Goal: Task Accomplishment & Management: Manage account settings

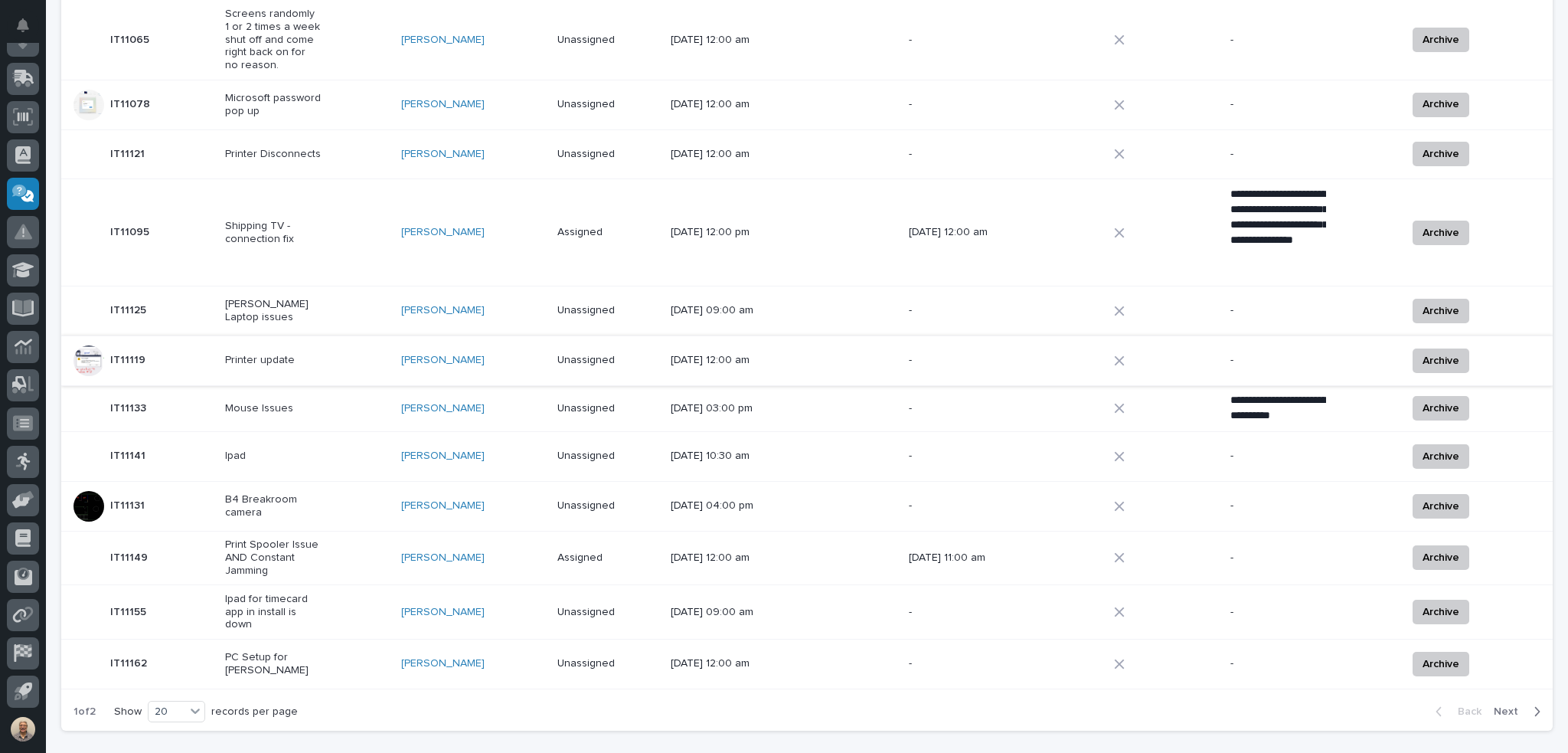
scroll to position [762, 0]
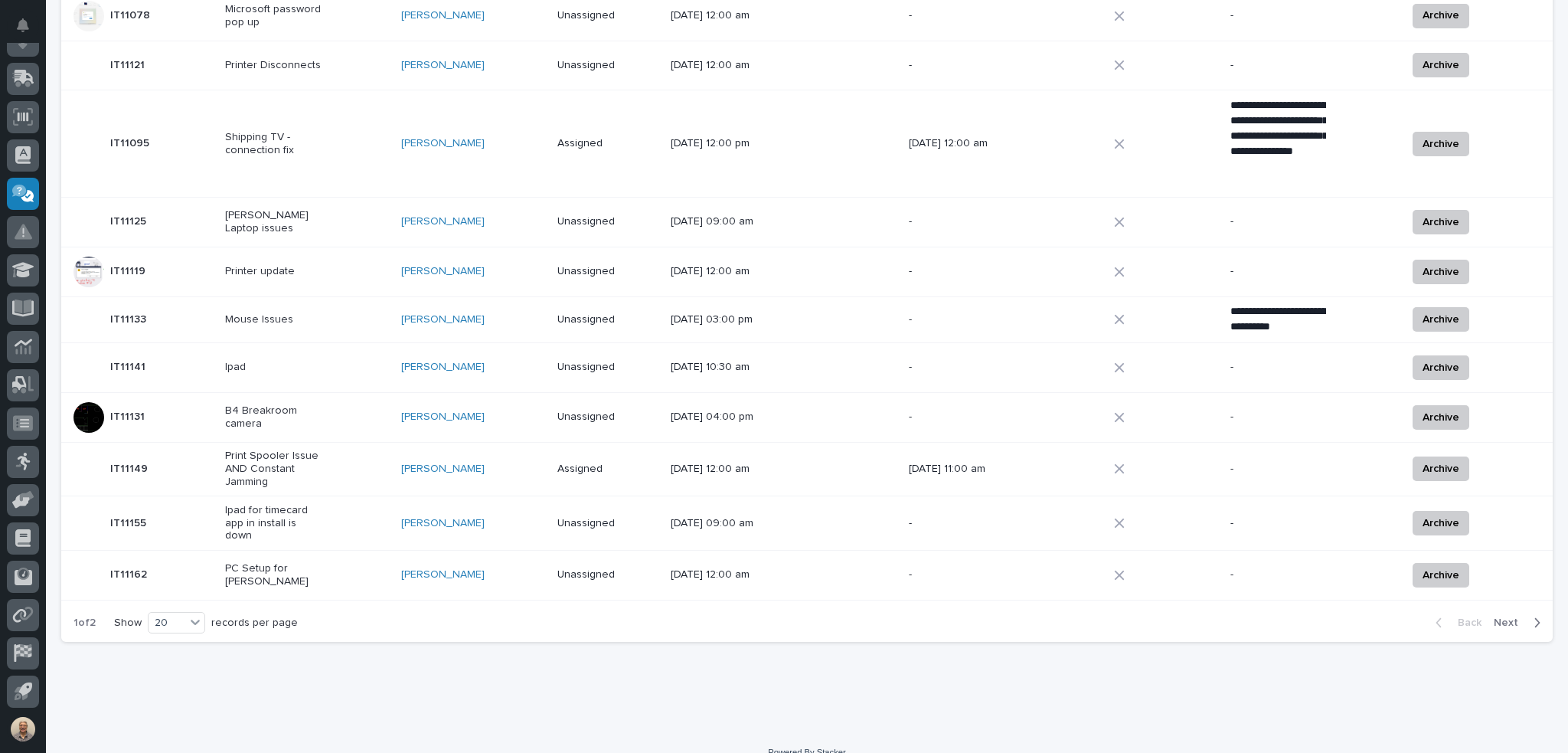
click at [906, 615] on span "Next" at bounding box center [1510, 622] width 34 height 14
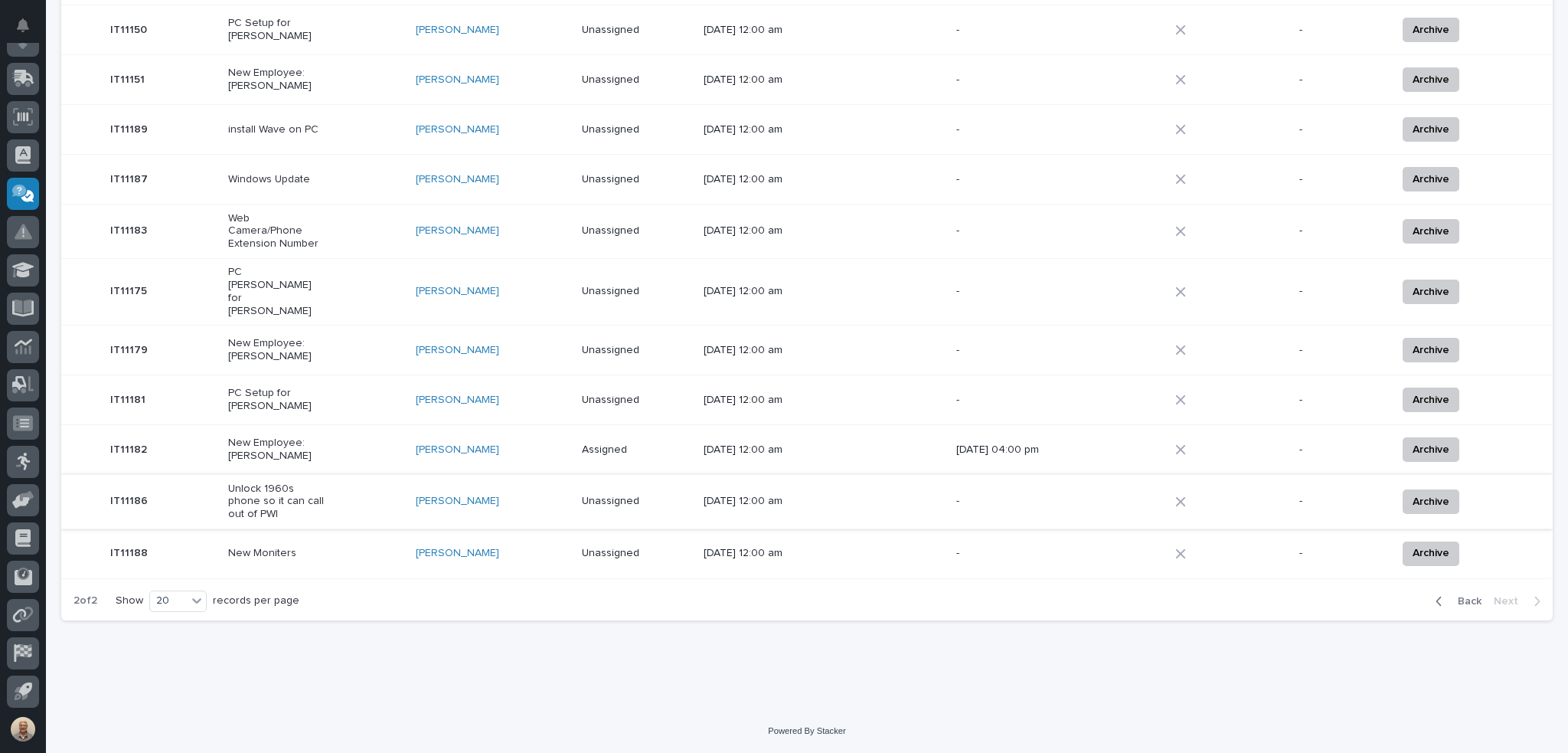
scroll to position [393, 0]
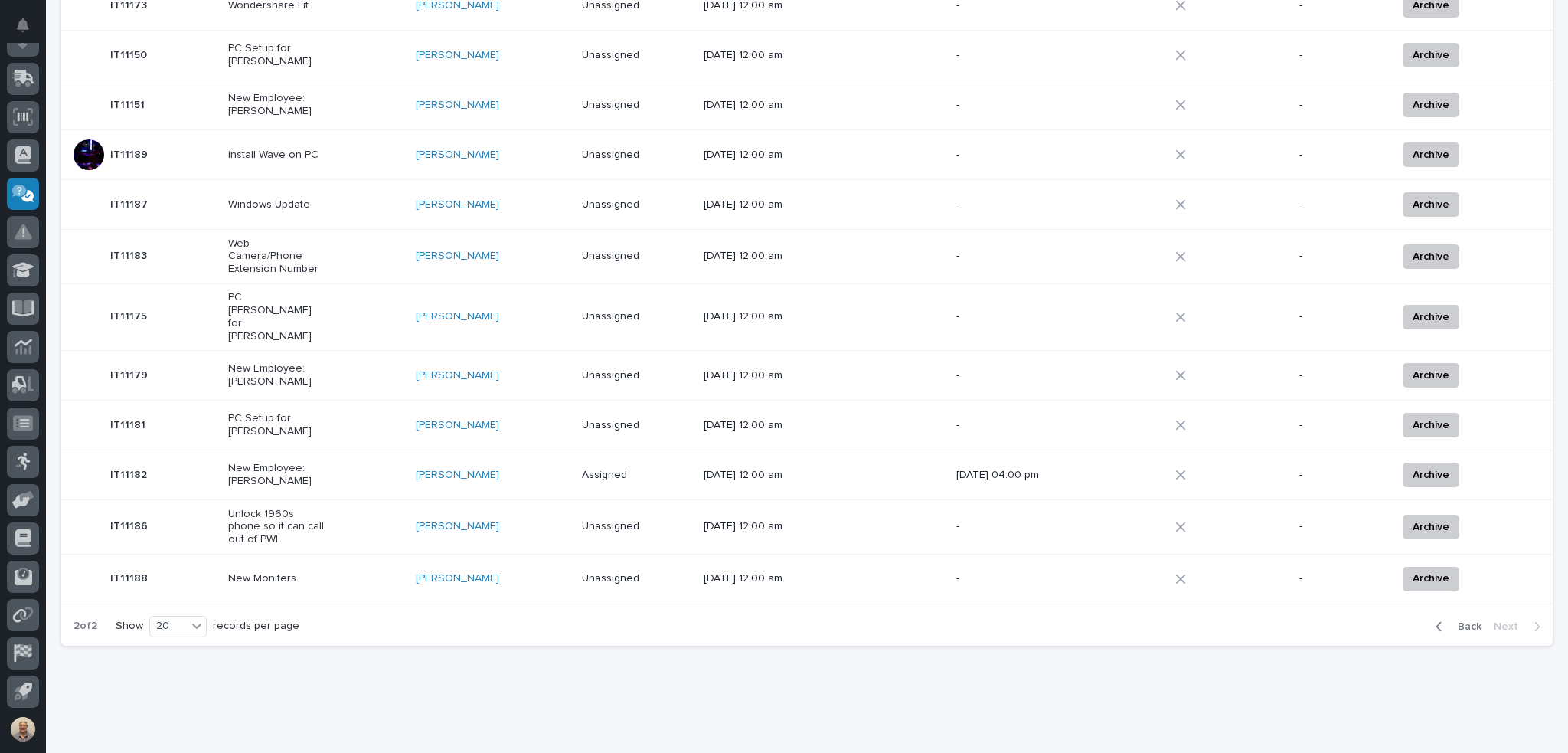
click at [282, 508] on p "Unlock 1960s phone so it can call out of PWI" at bounding box center [275, 527] width 95 height 39
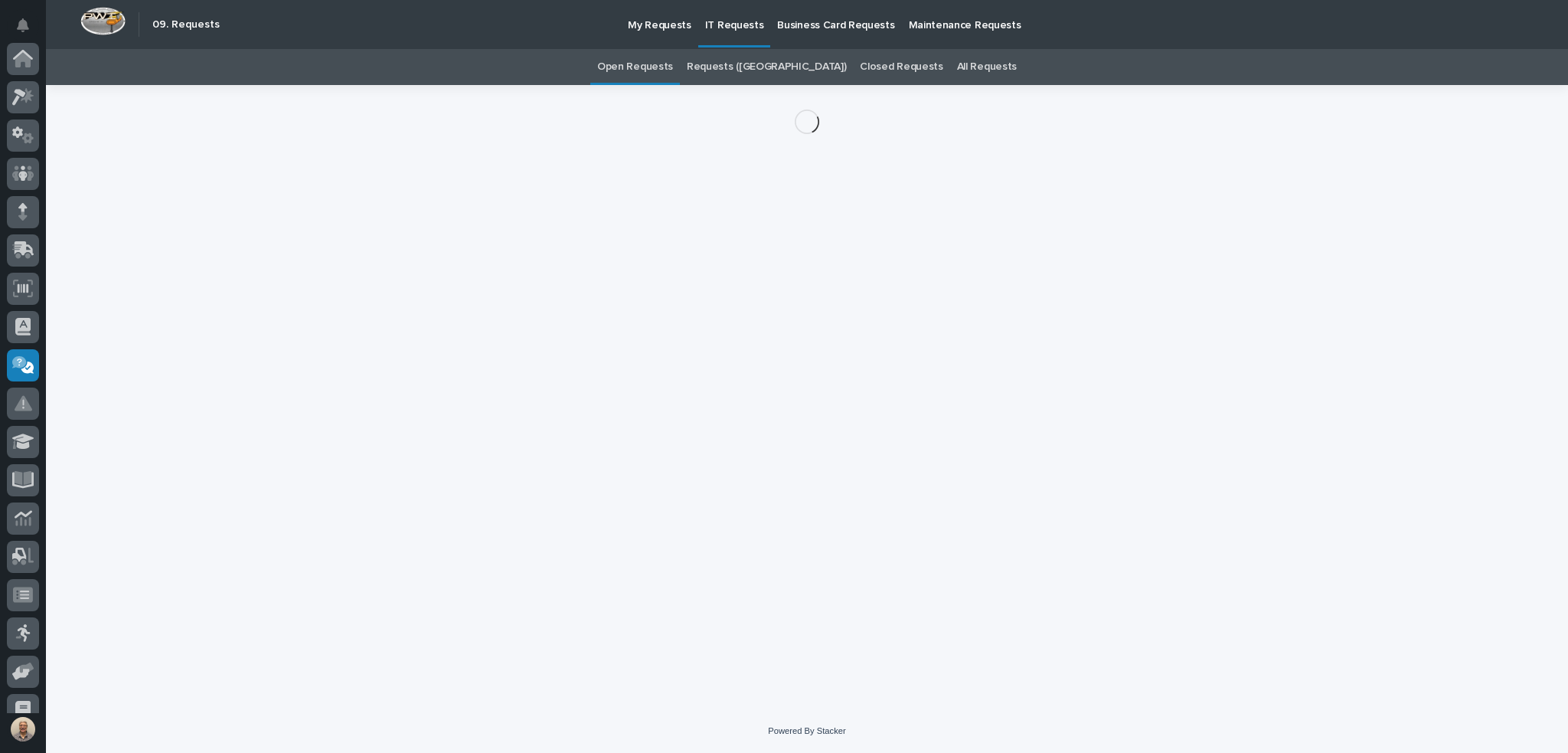
scroll to position [172, 0]
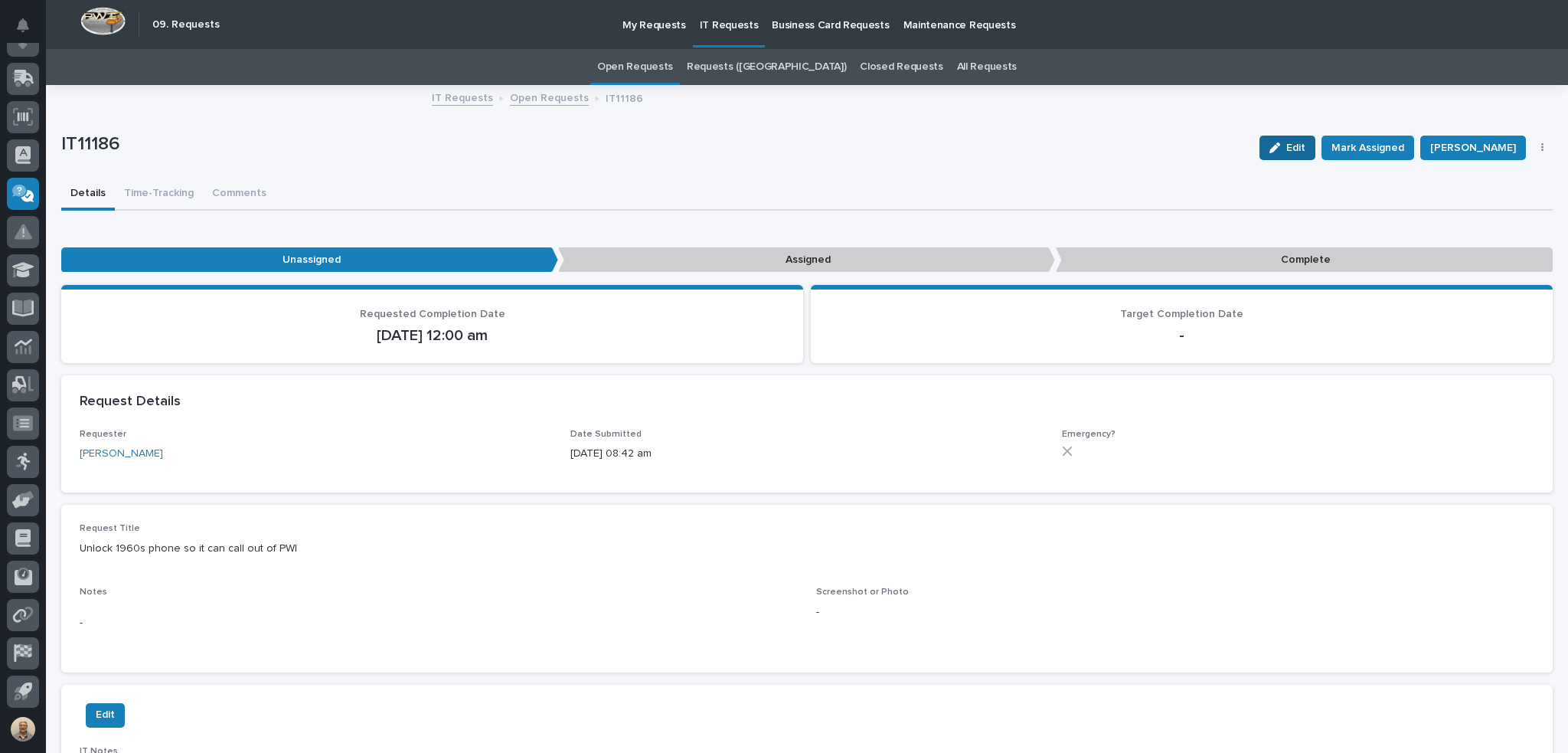
click at [906, 148] on span "Edit" at bounding box center [1295, 147] width 19 height 14
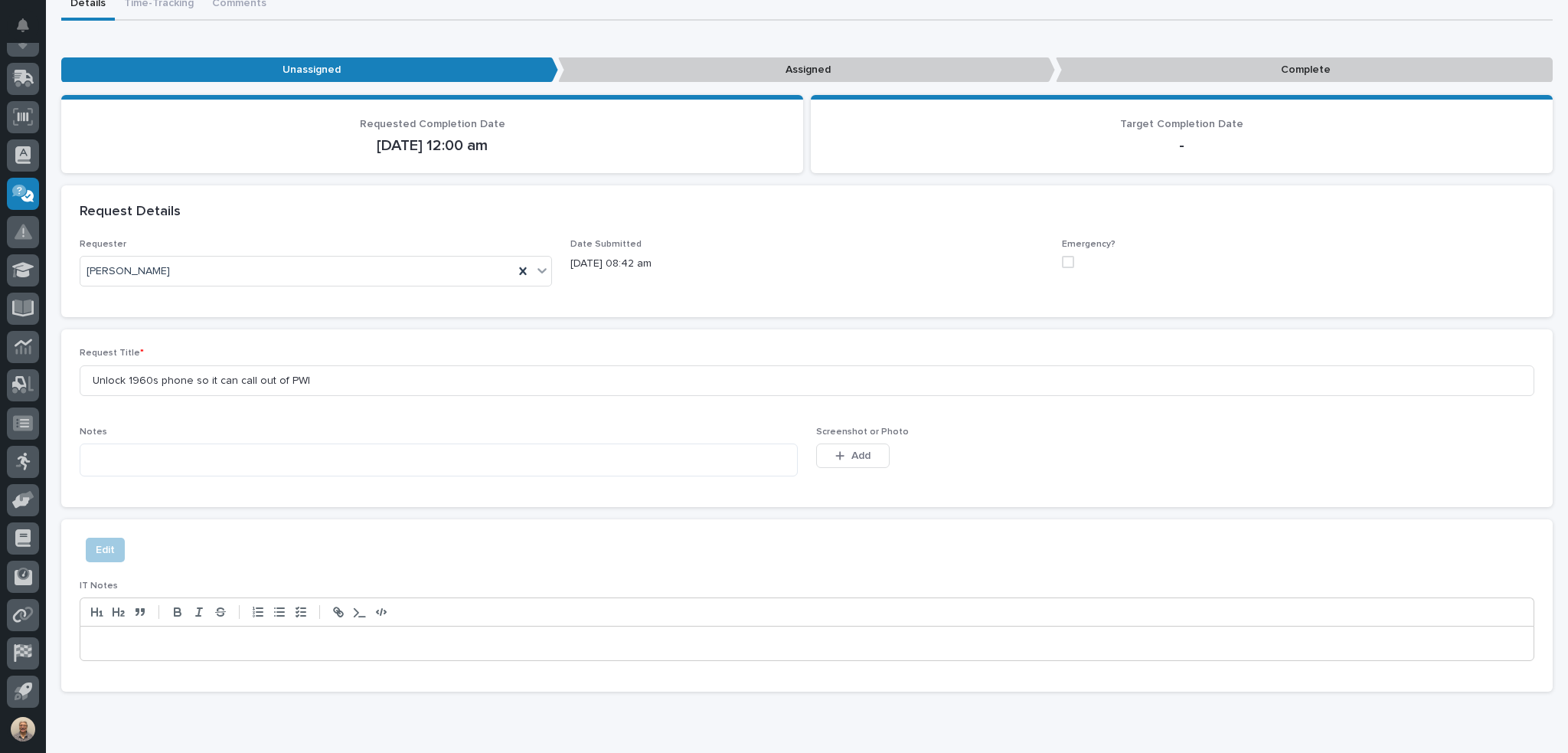
scroll to position [259, 0]
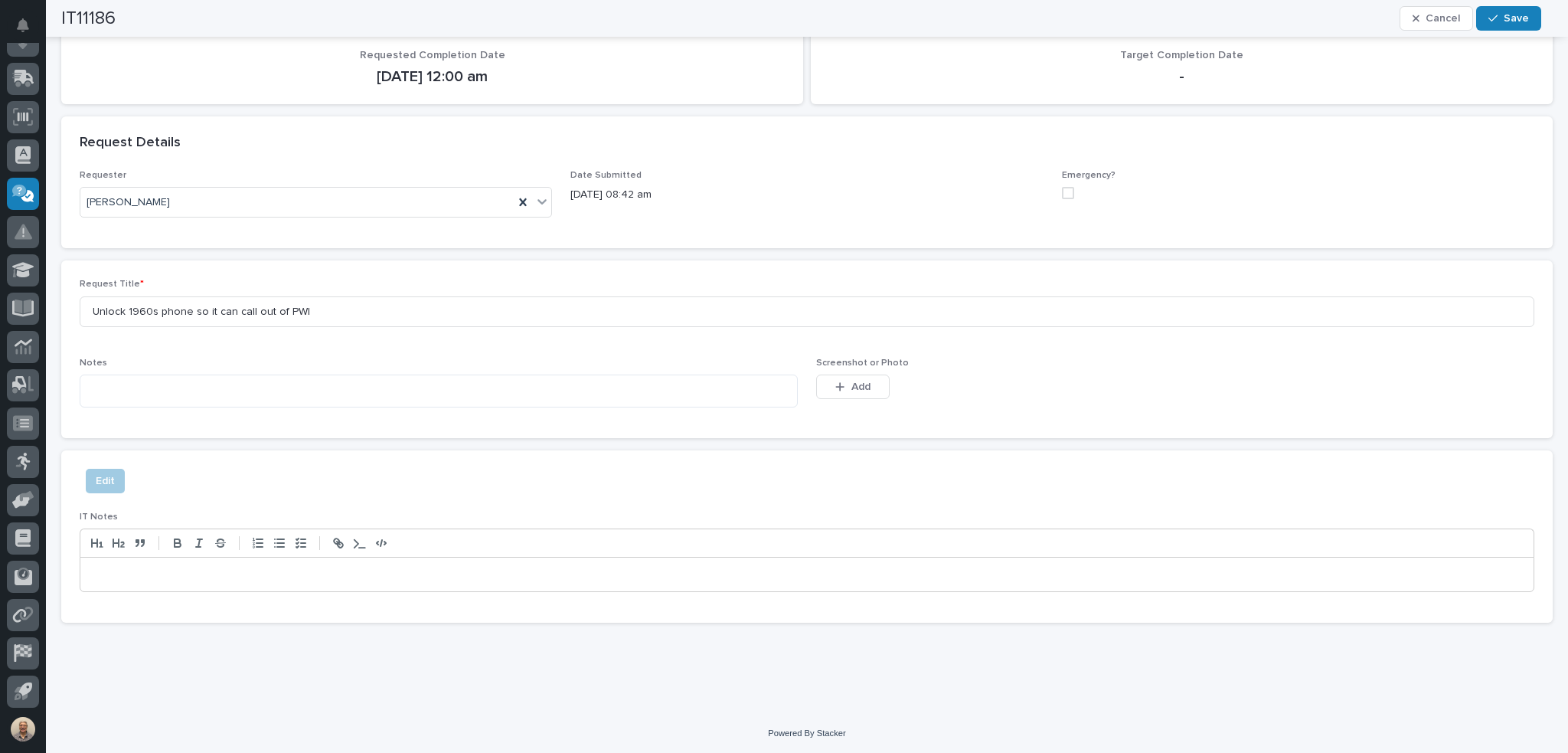
click at [235, 575] on p at bounding box center [807, 575] width 1430 height 15
click at [906, 21] on span "Save" at bounding box center [1516, 18] width 25 height 14
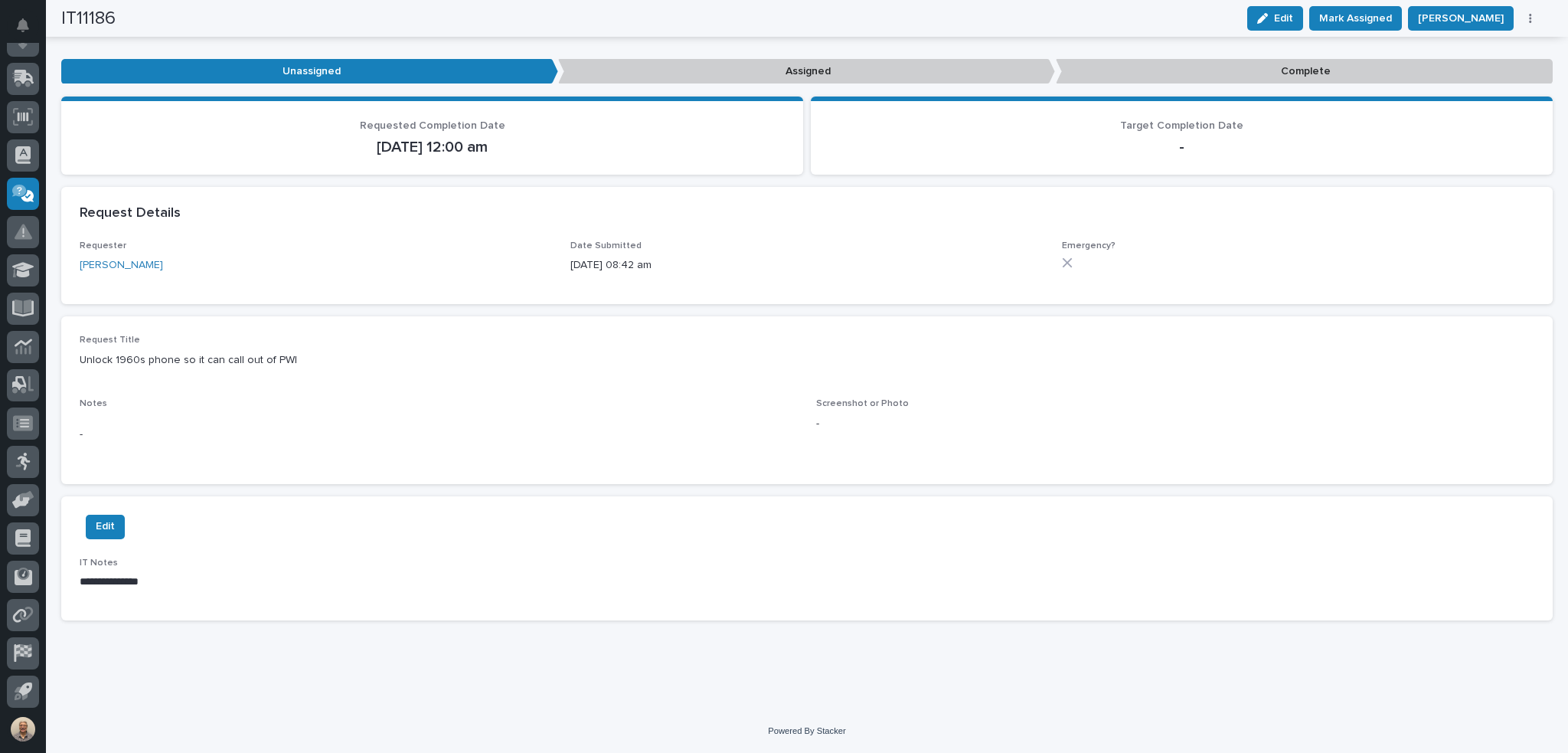
scroll to position [187, 0]
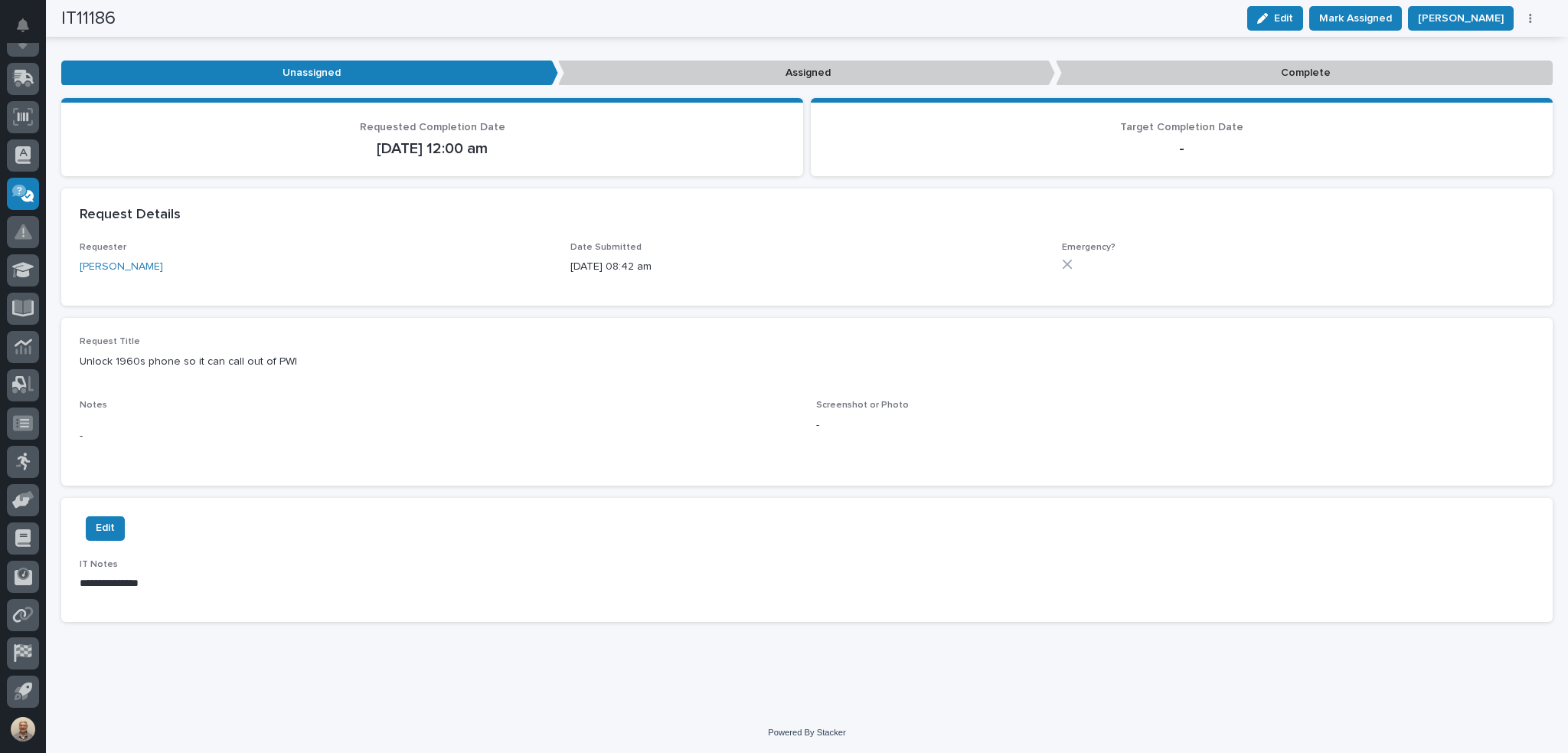
click at [906, 5] on div "IT11186 Edit Mark Assigned Mark Duplicate Mark Complete Archive" at bounding box center [801, 18] width 1480 height 37
click at [906, 10] on span "Mark Assigned" at bounding box center [1355, 18] width 73 height 18
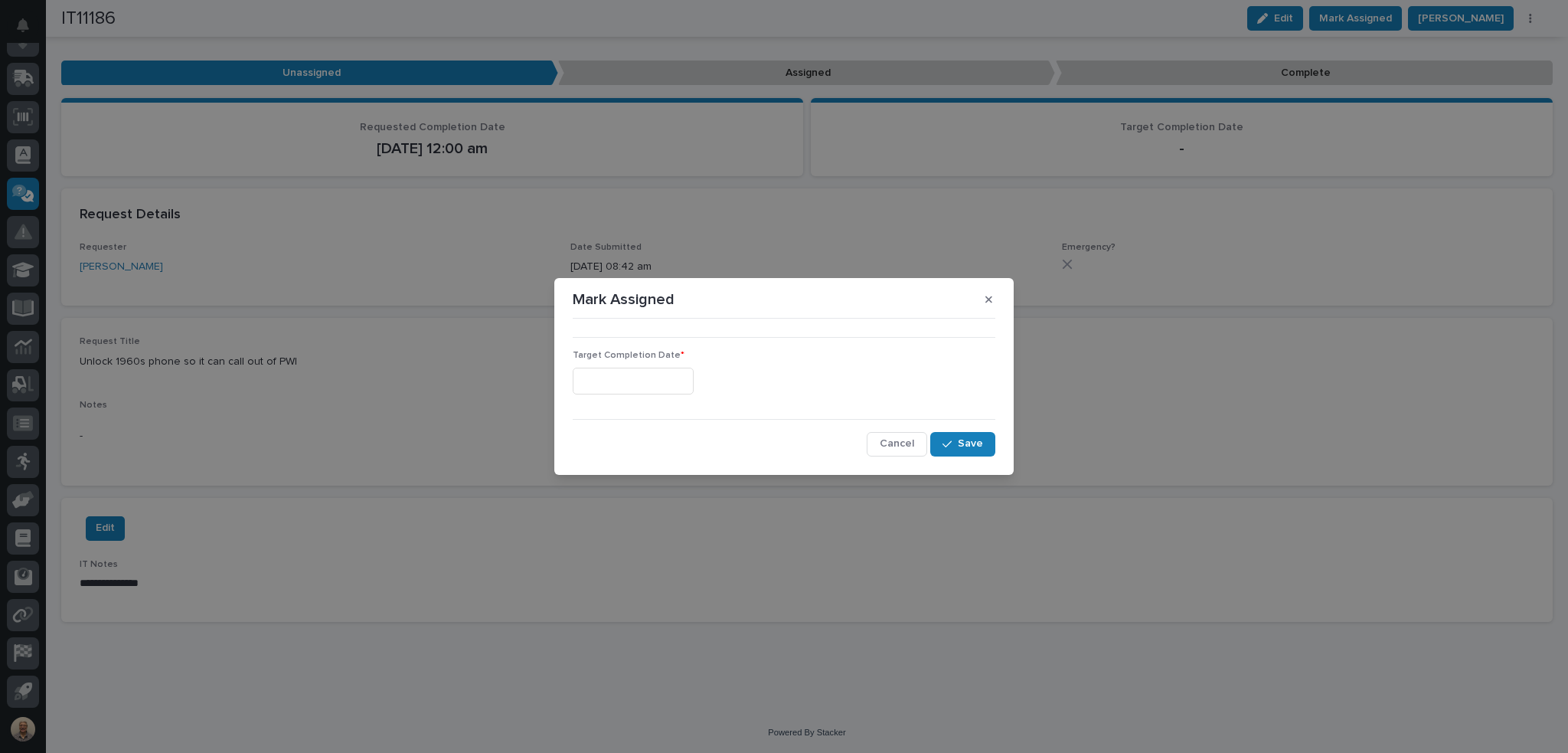
click at [647, 382] on input "text" at bounding box center [633, 381] width 121 height 26
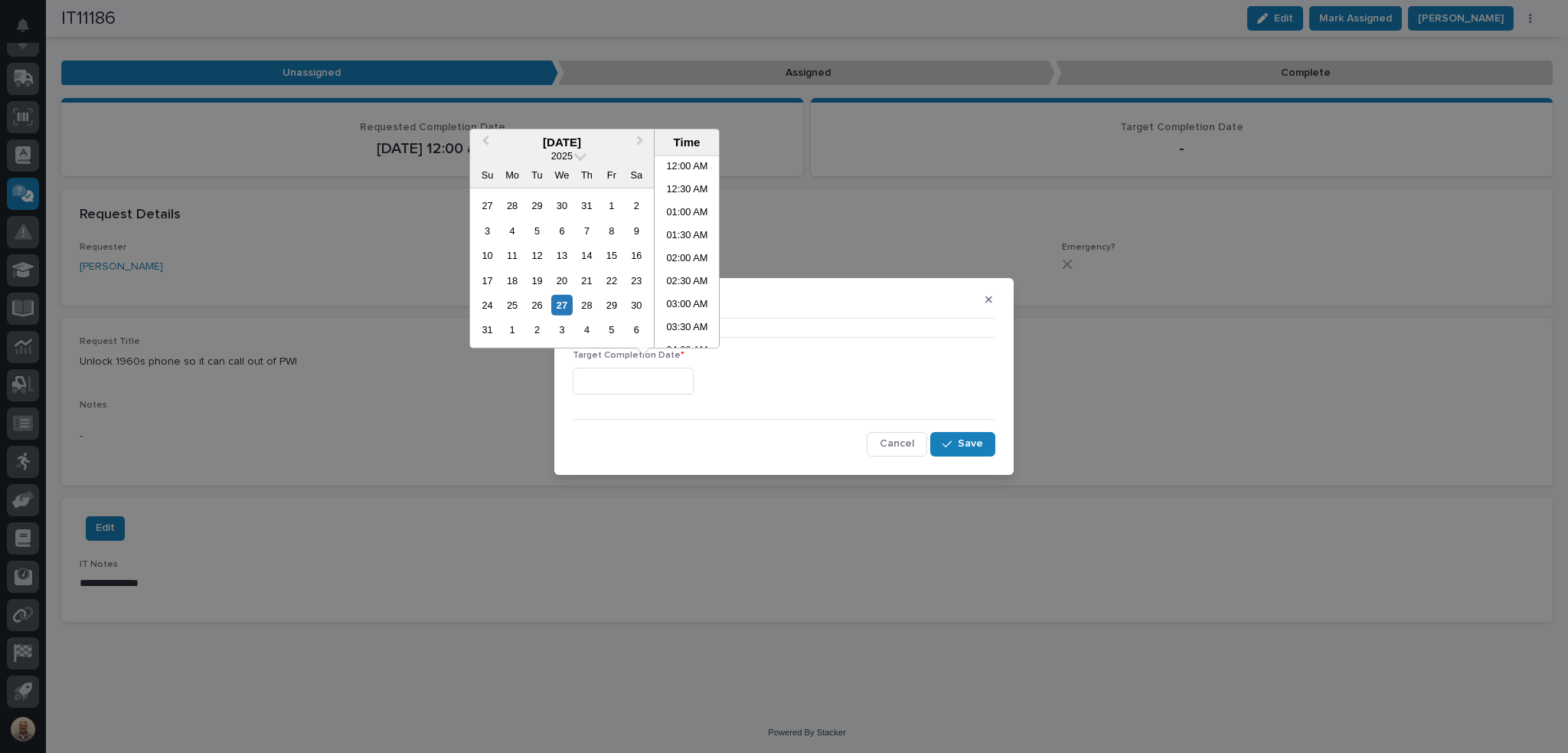
scroll to position [283, 0]
click at [681, 294] on li "09:00 AM" at bounding box center [687, 298] width 65 height 23
click at [662, 381] on input "**********" at bounding box center [633, 381] width 121 height 26
click at [682, 210] on li "08:00 AM" at bounding box center [687, 206] width 65 height 23
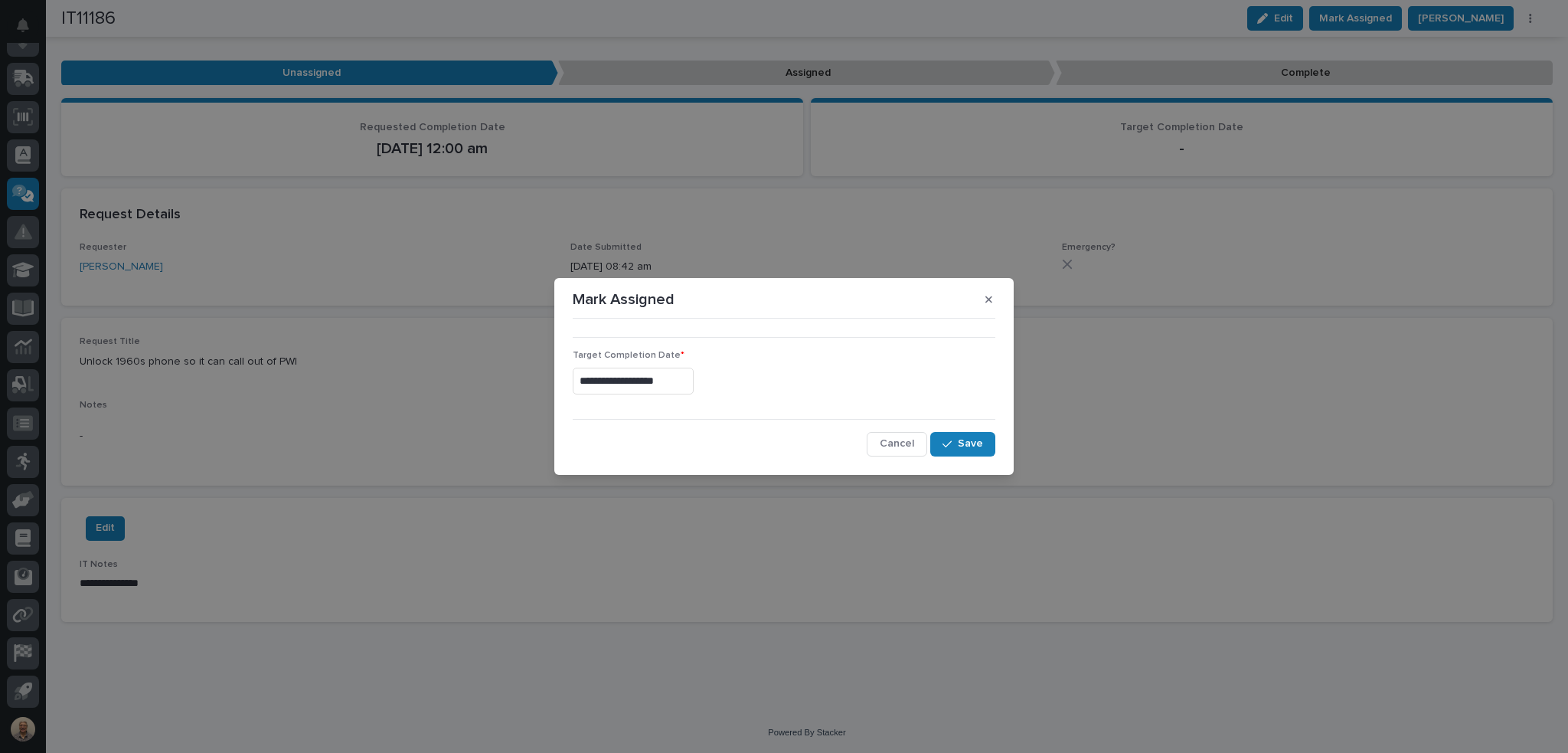
type input "**********"
click at [906, 446] on span "Save" at bounding box center [970, 443] width 25 height 14
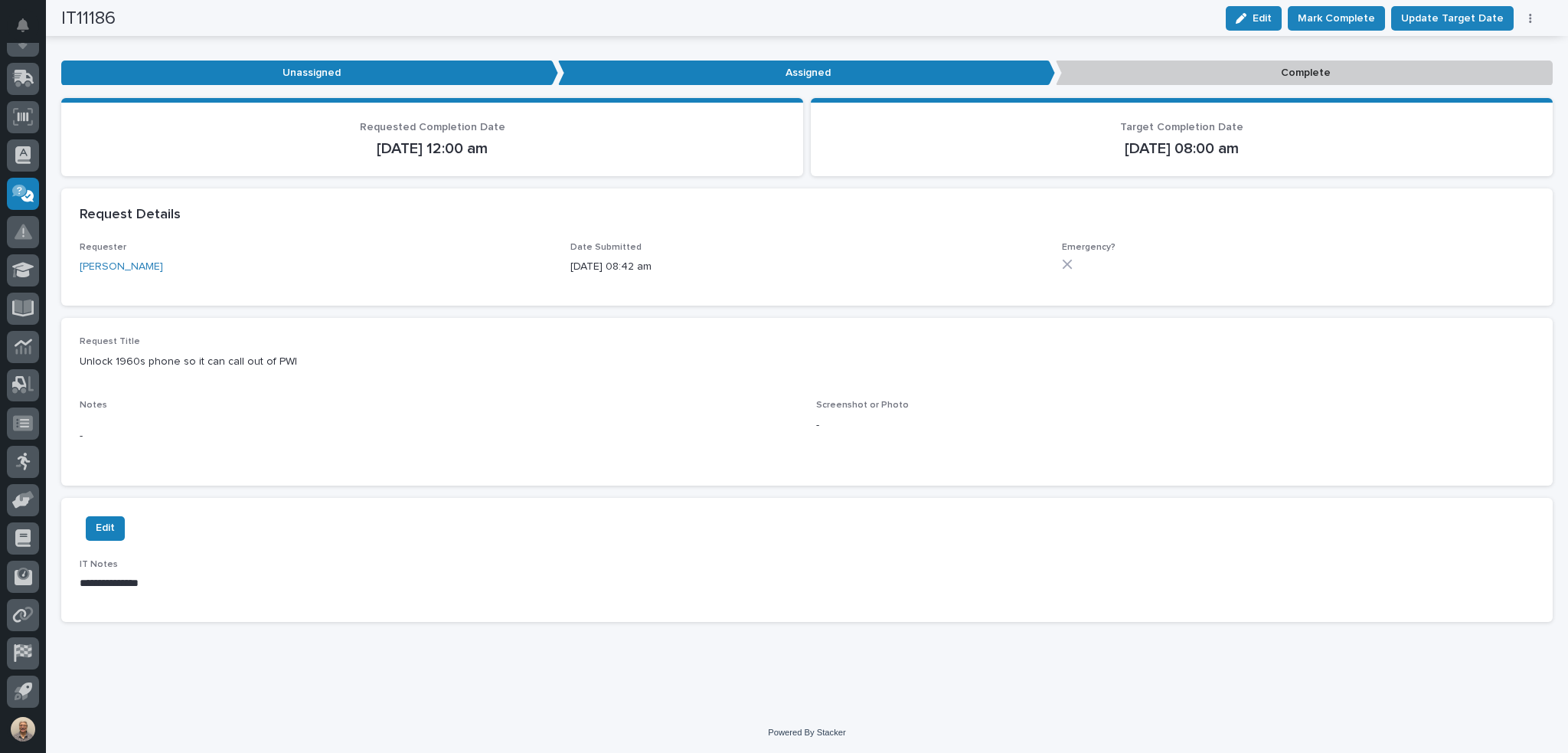
scroll to position [0, 0]
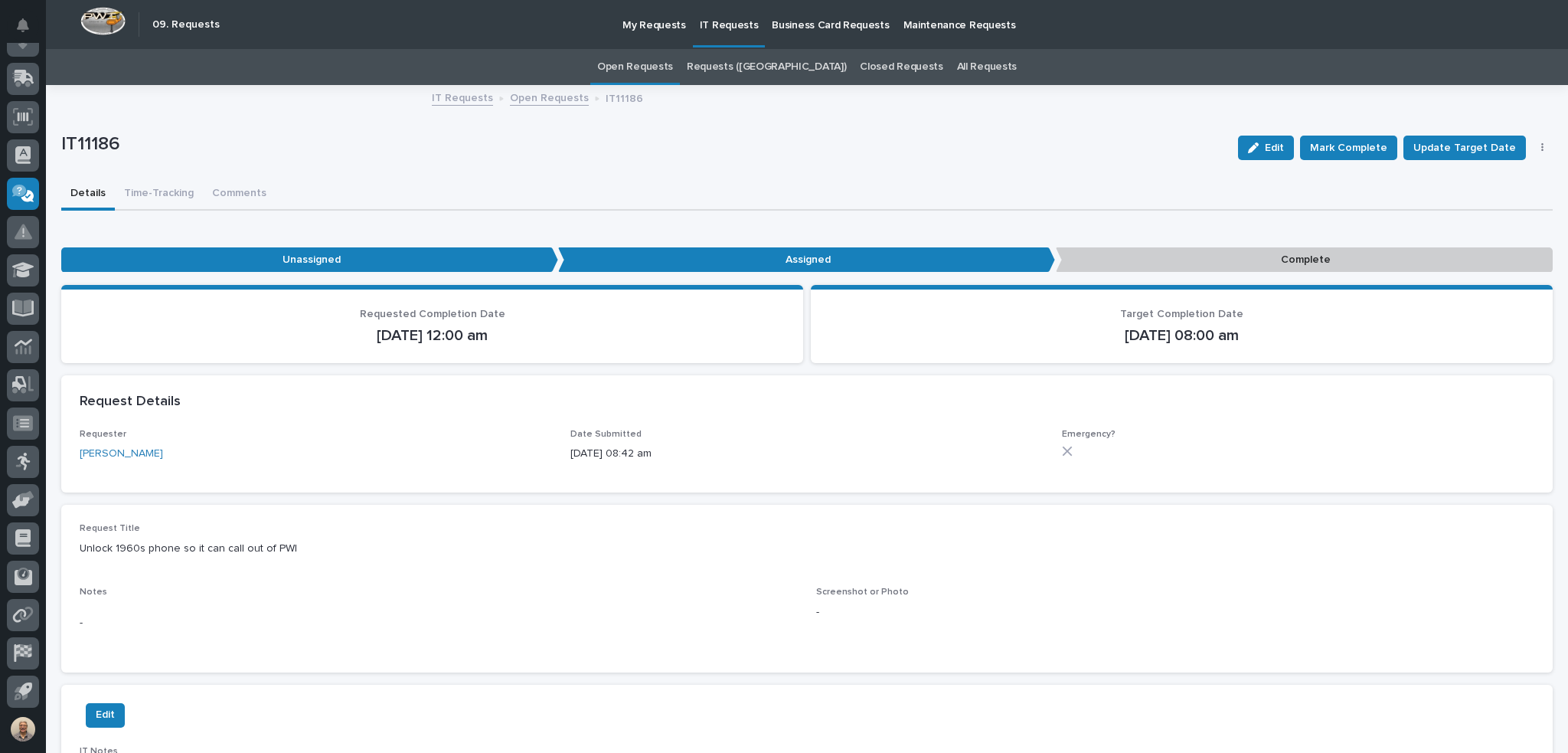
click at [673, 64] on link "Open Requests" at bounding box center [635, 67] width 75 height 36
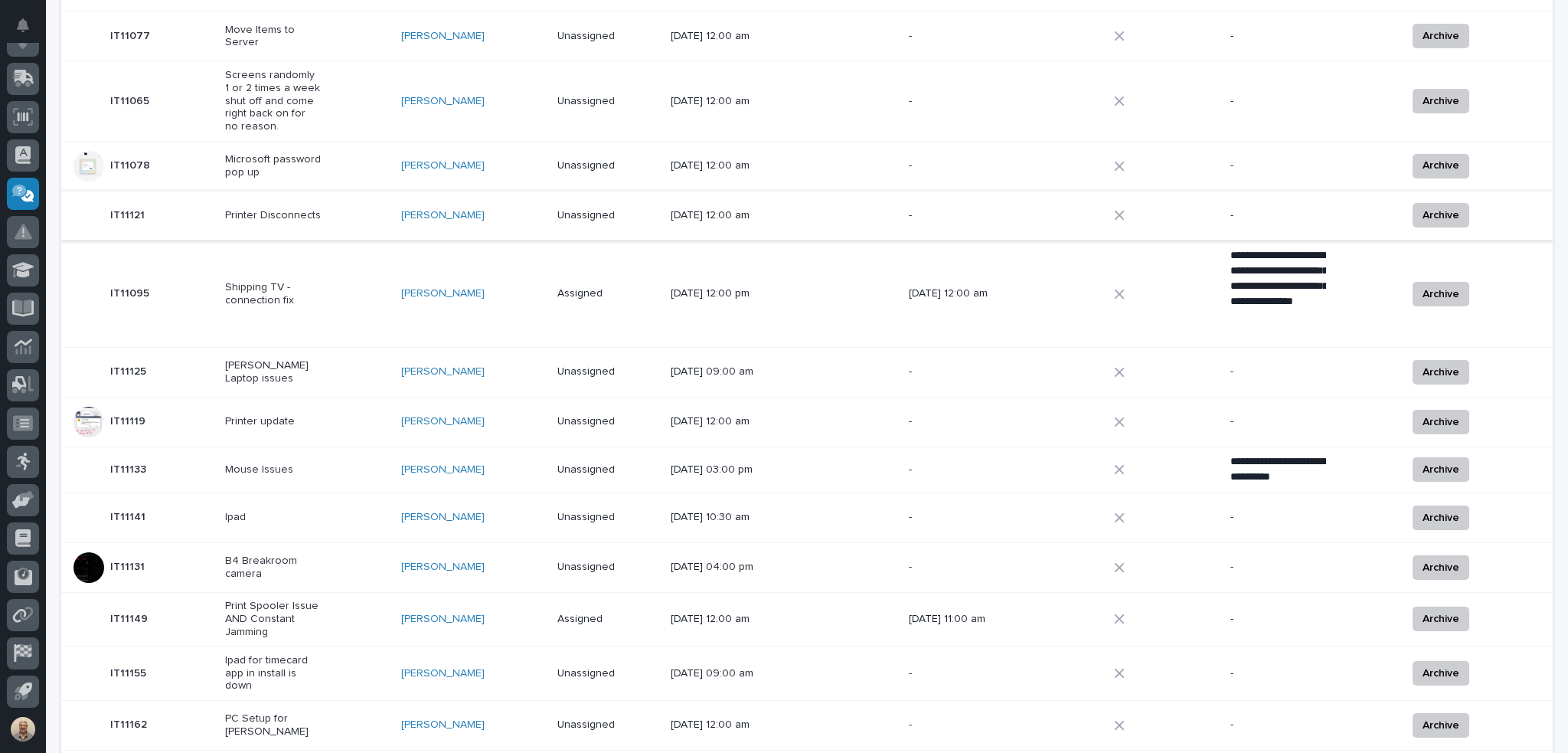
scroll to position [762, 0]
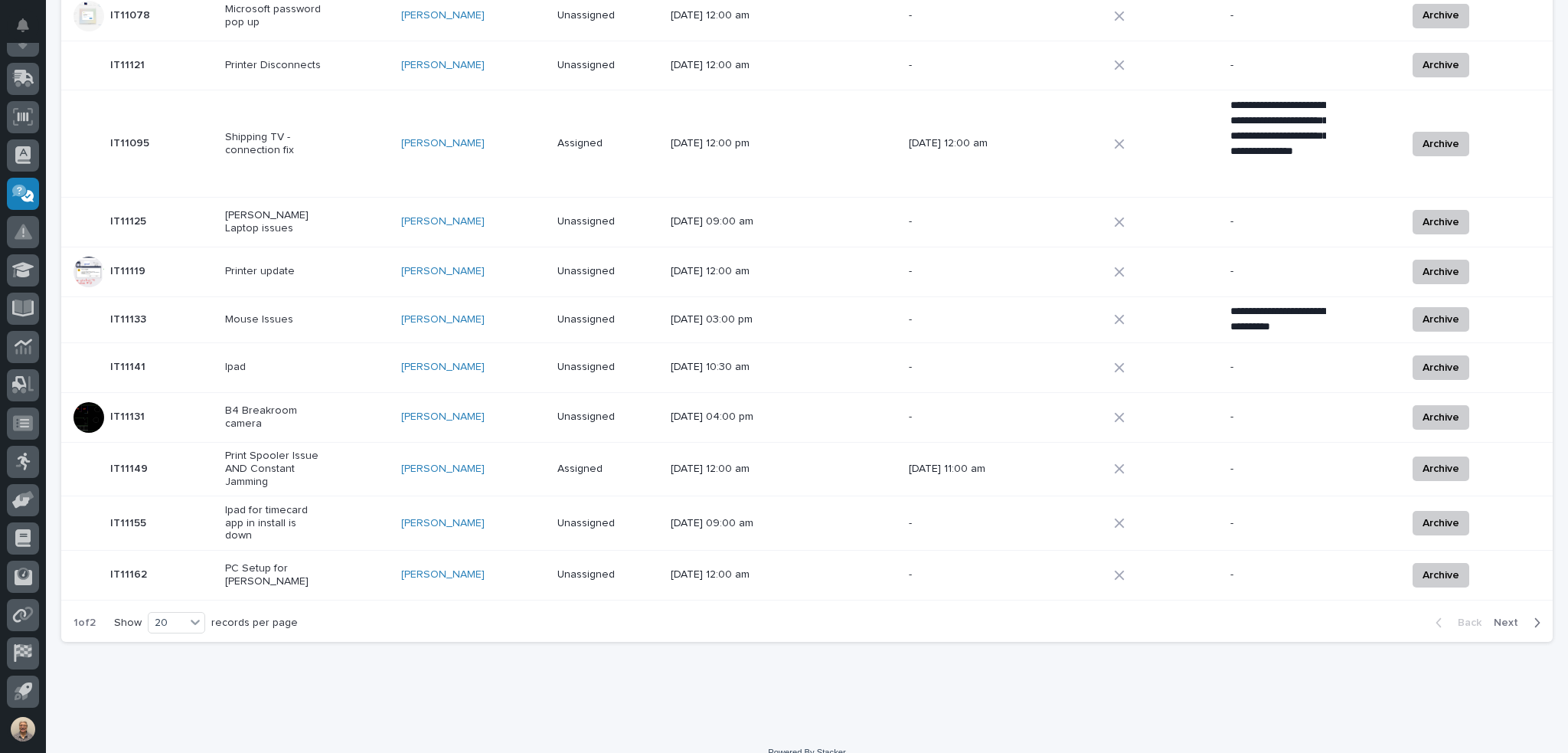
click at [906, 615] on span "Next" at bounding box center [1510, 622] width 34 height 14
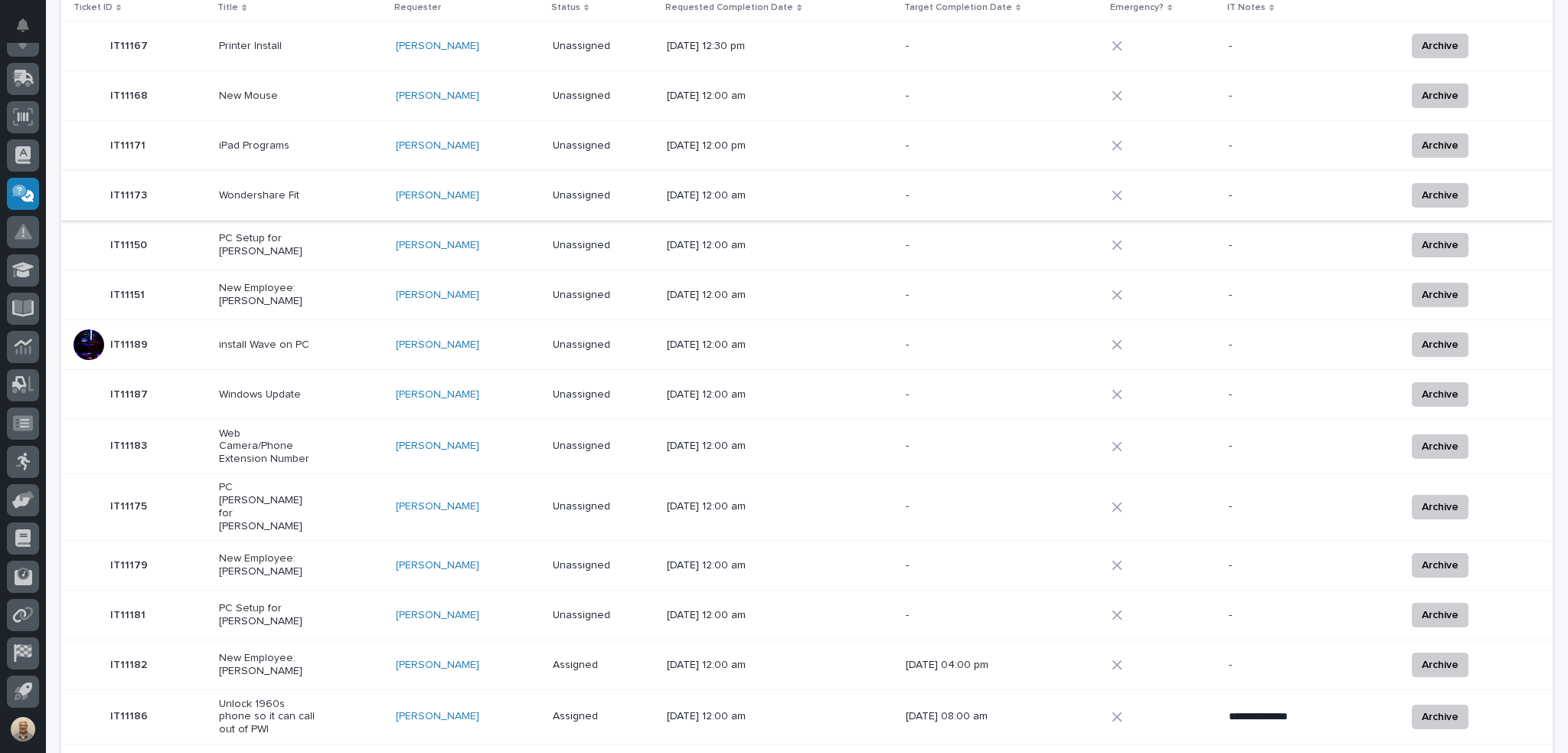
scroll to position [162, 0]
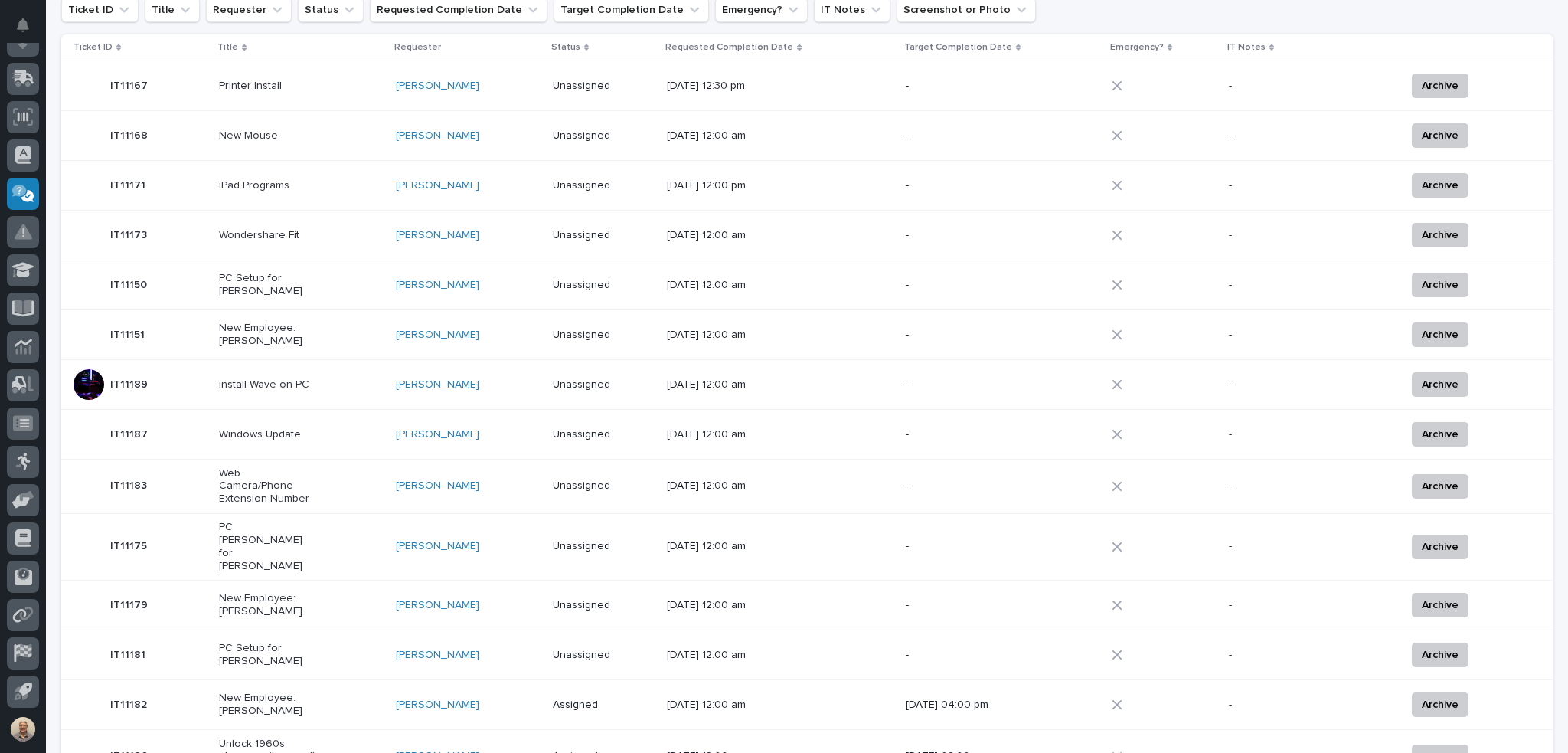
click at [263, 319] on div "New Employee: Siddharth Pareek" at bounding box center [266, 333] width 95 height 29
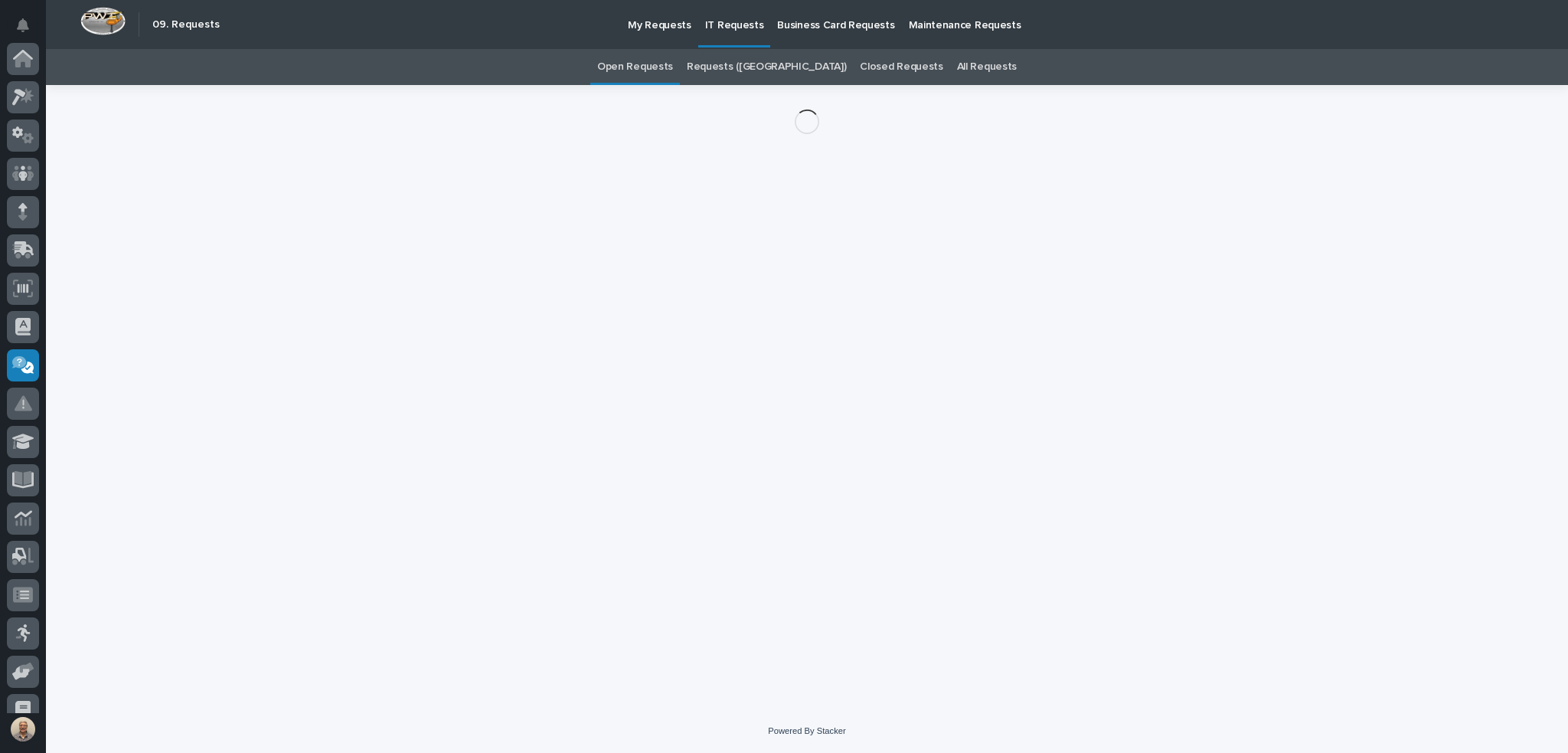
scroll to position [172, 0]
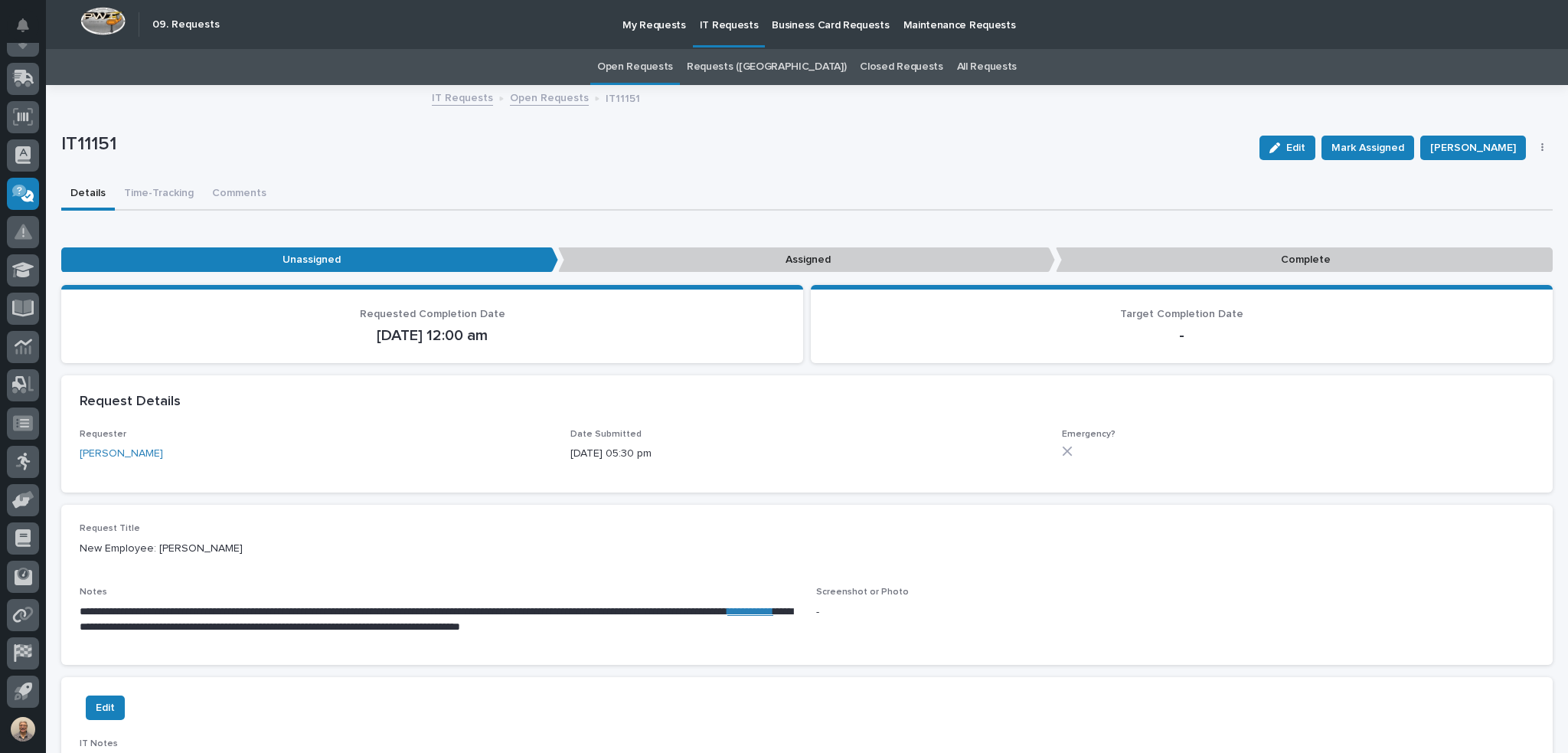
click at [727, 616] on link "**********" at bounding box center [750, 611] width 46 height 10
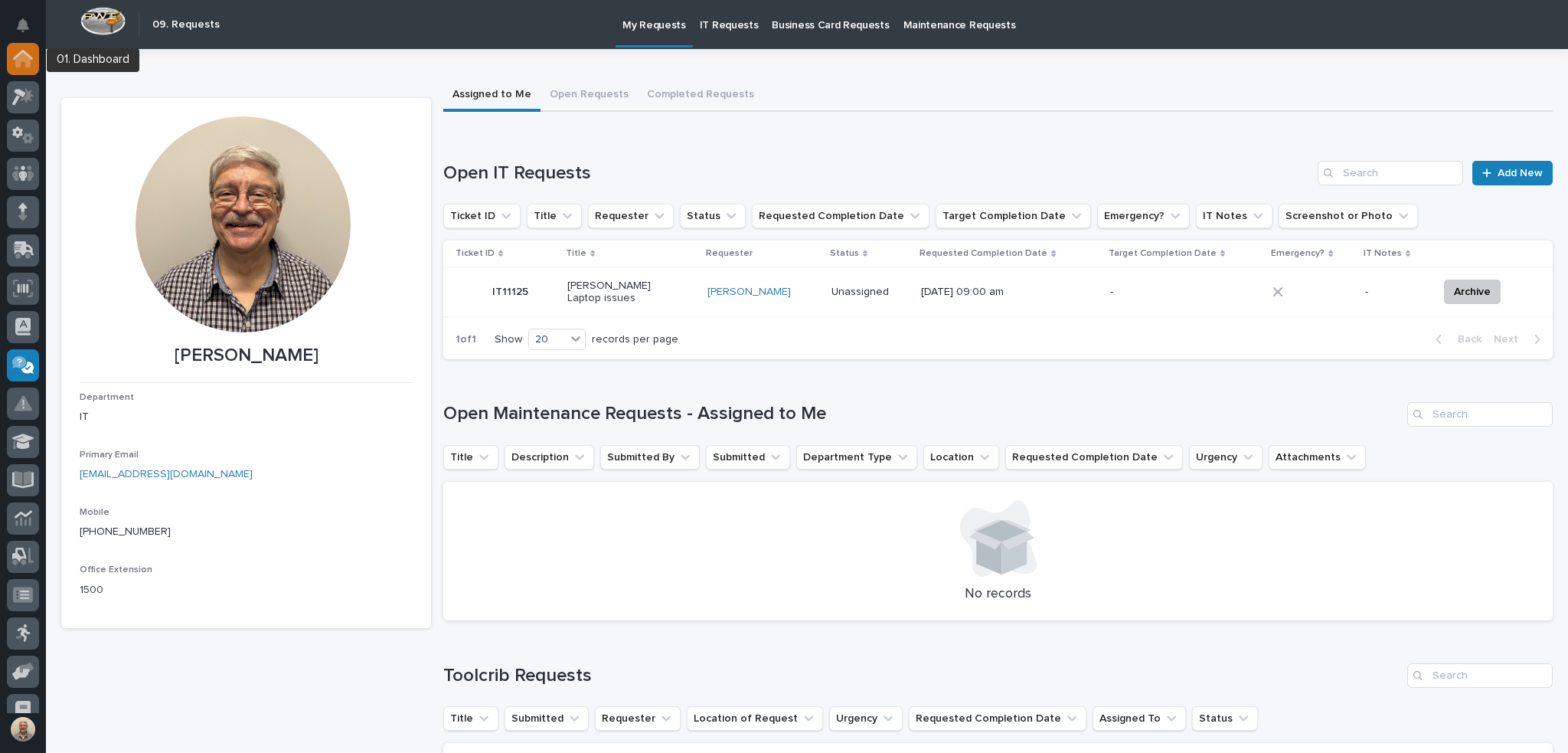
click at [25, 60] on icon at bounding box center [23, 59] width 15 height 15
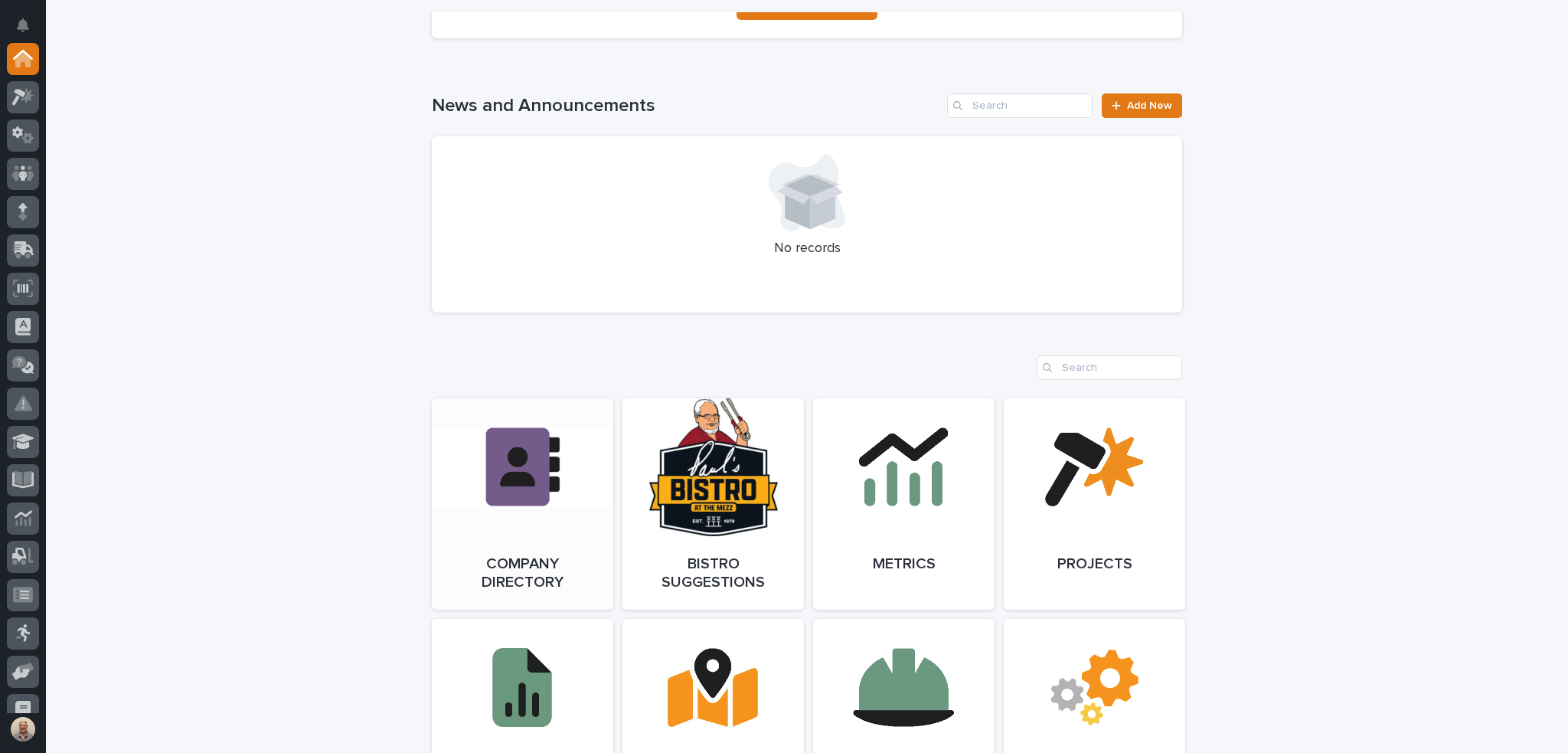
scroll to position [996, 0]
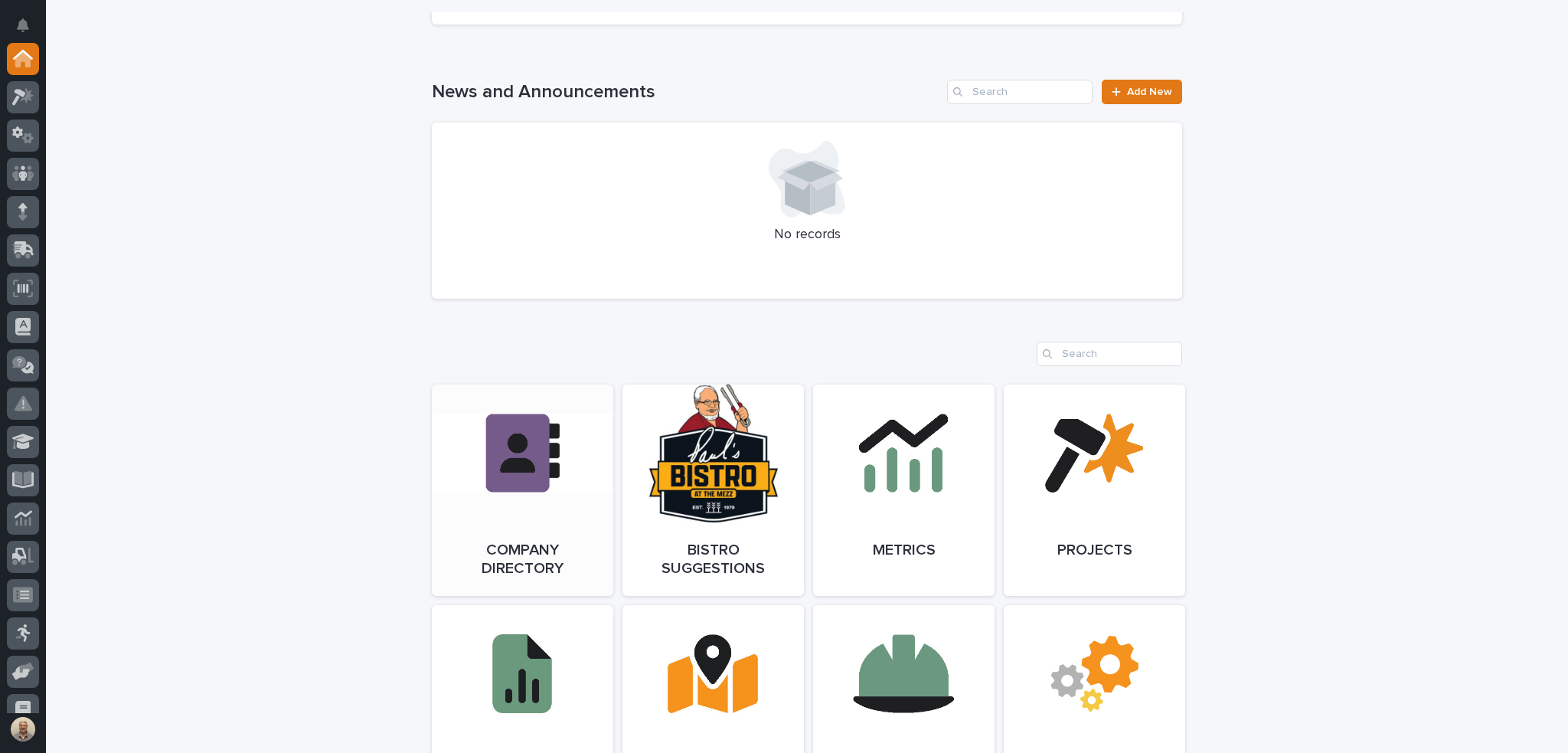
click at [514, 465] on link "Open Link" at bounding box center [523, 490] width 181 height 211
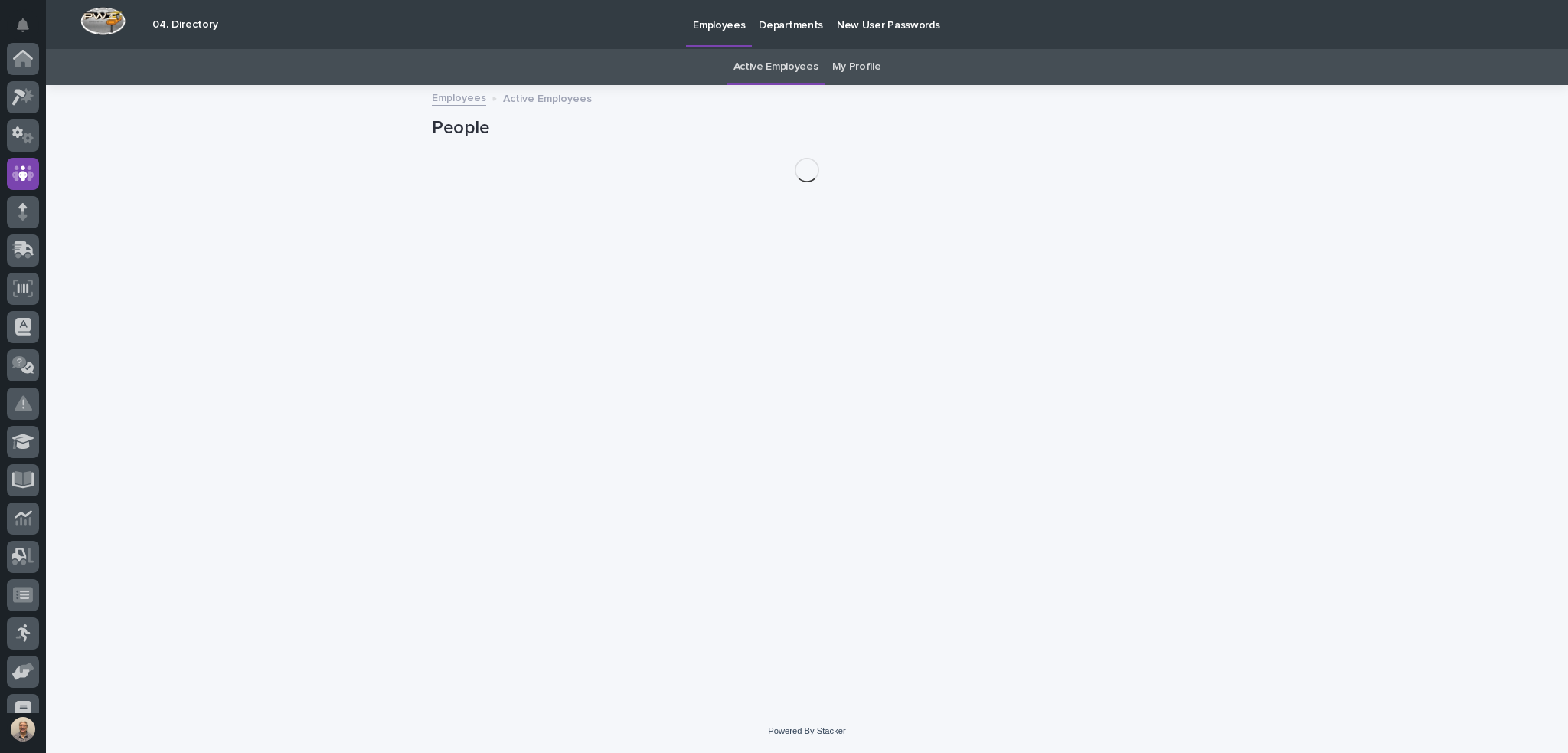
scroll to position [115, 0]
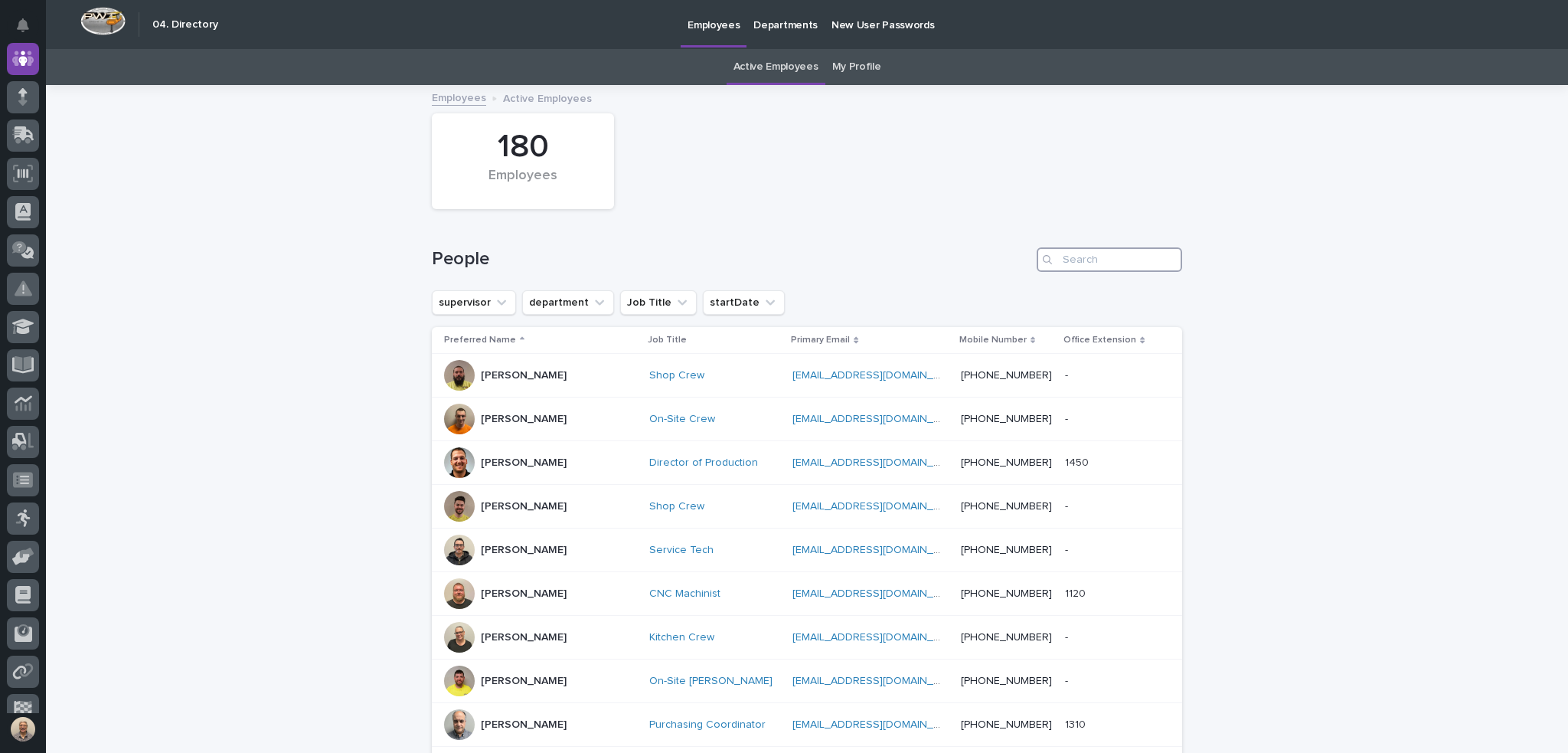
click at [1127, 260] on input "Search" at bounding box center [1109, 259] width 145 height 25
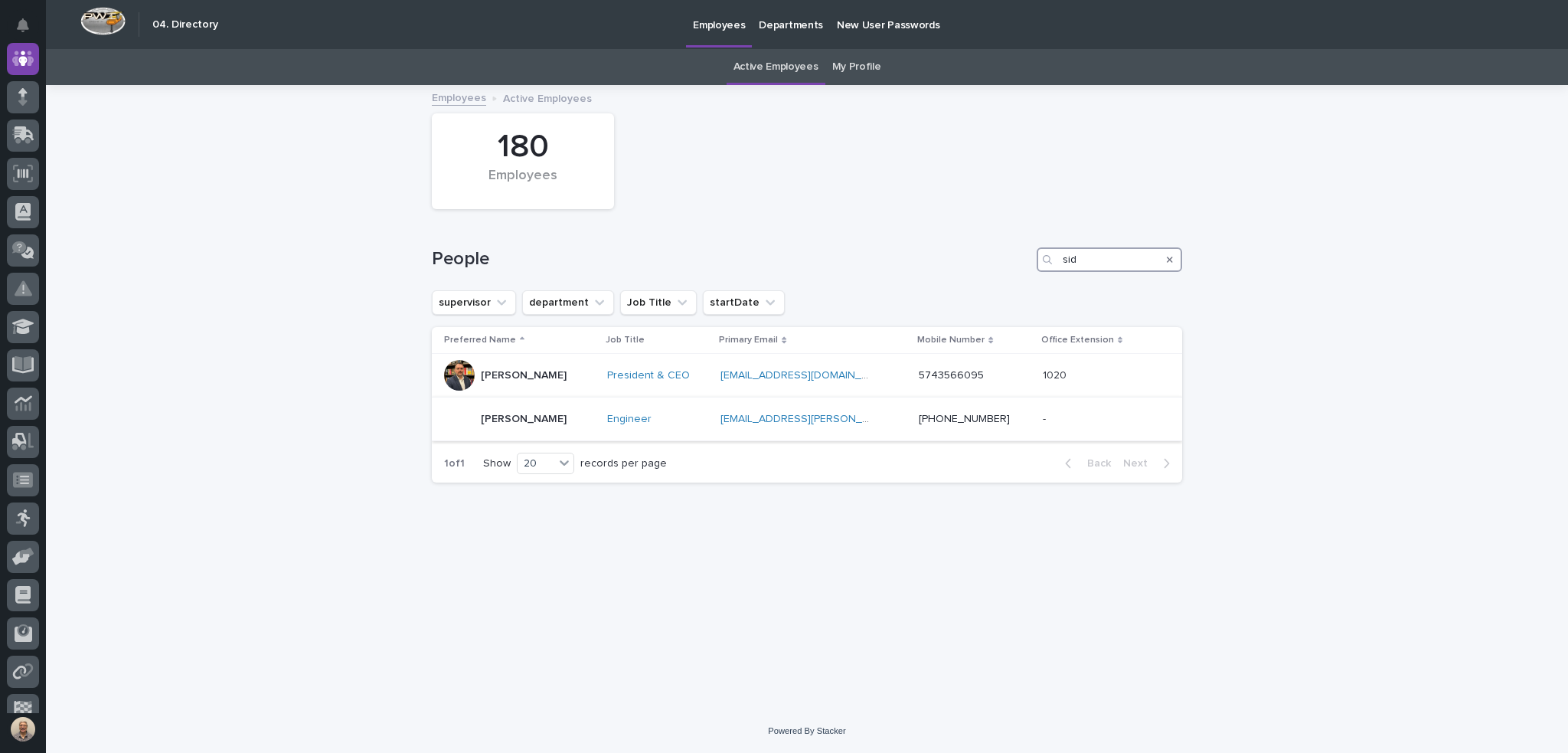
type input "sid"
click at [535, 416] on p "[PERSON_NAME]" at bounding box center [524, 419] width 86 height 13
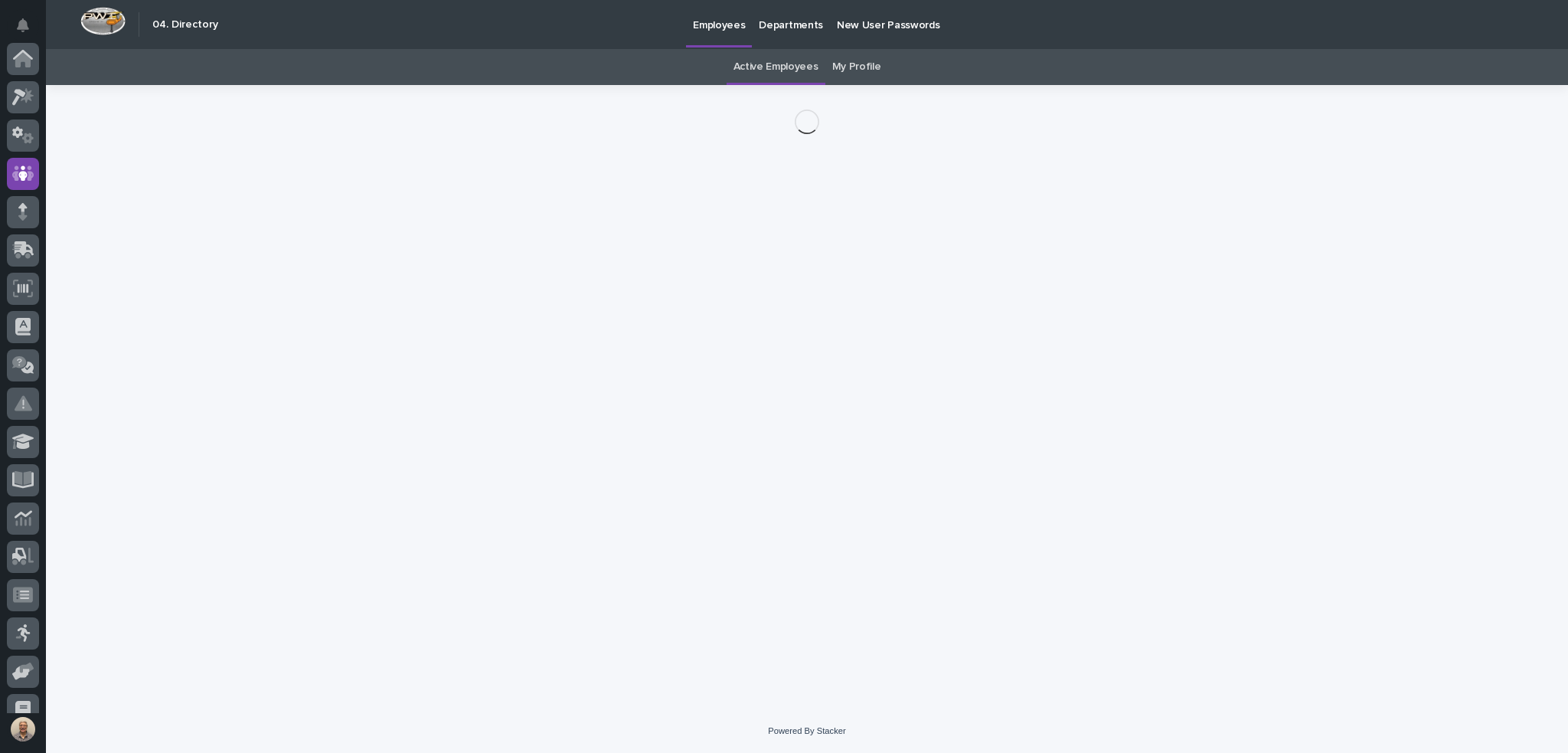
scroll to position [115, 0]
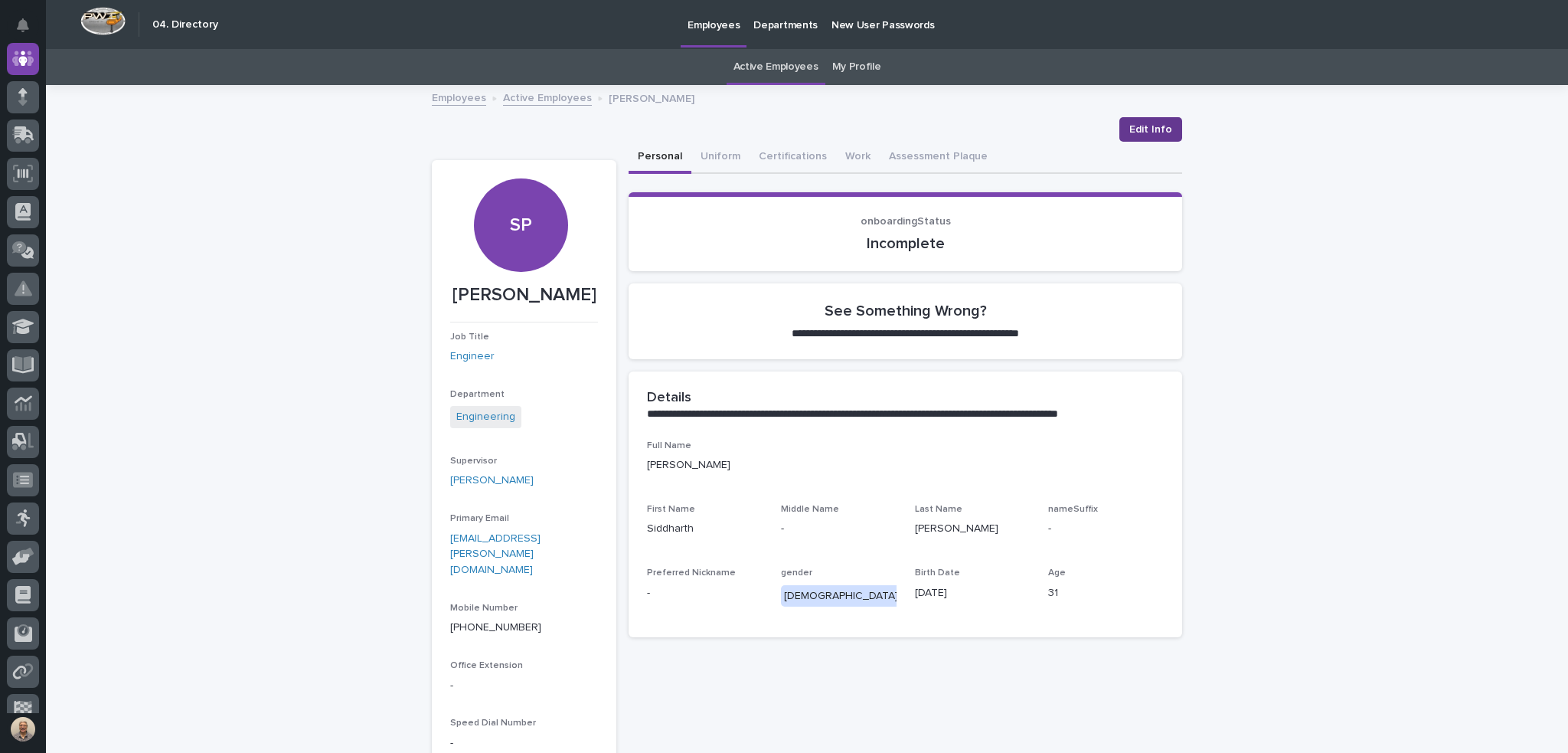
click at [1159, 123] on span "Edit Info" at bounding box center [1150, 129] width 42 height 15
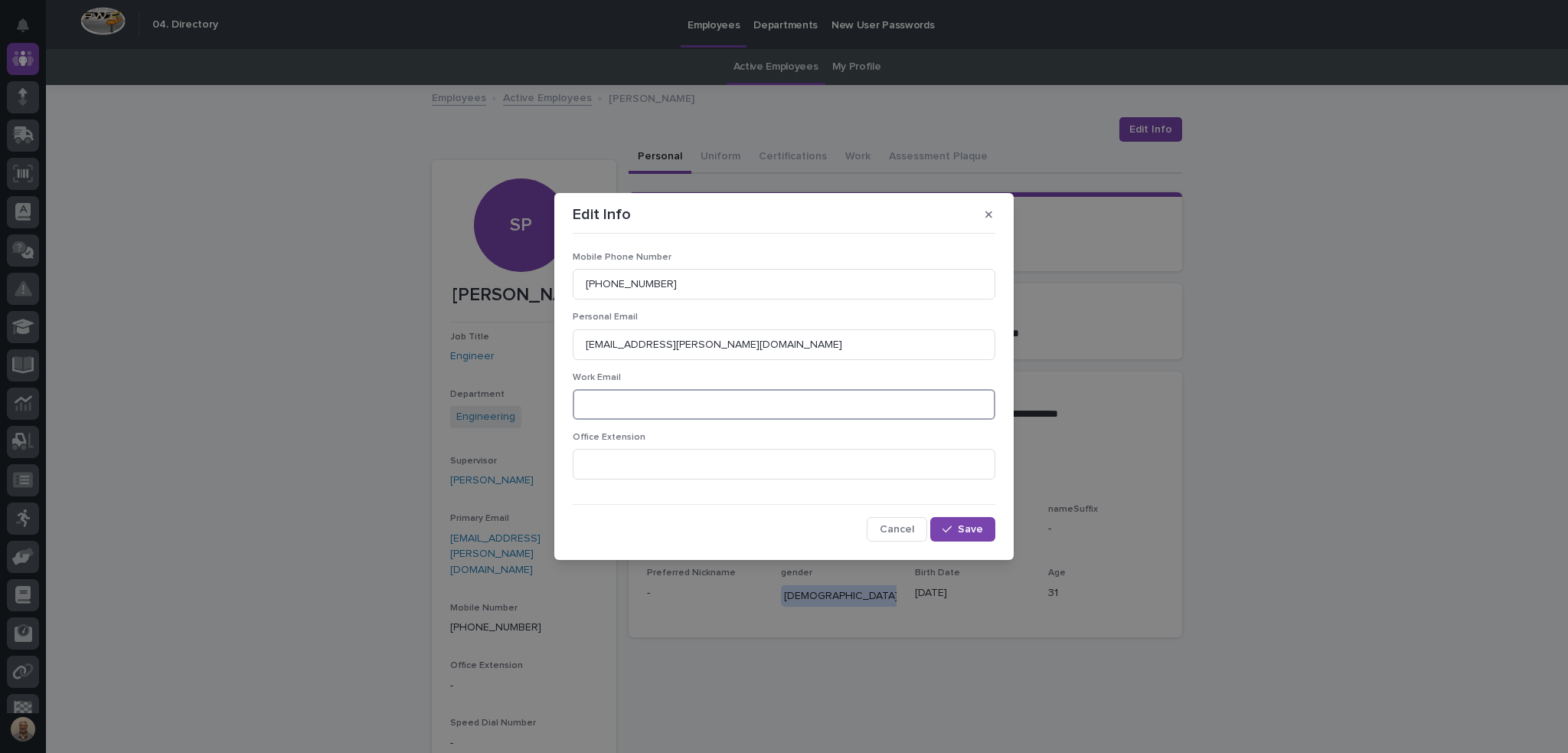
paste input "[EMAIL_ADDRESS][DOMAIN_NAME]"
type input "[EMAIL_ADDRESS][DOMAIN_NAME]"
click at [971, 527] on span "Save" at bounding box center [970, 528] width 25 height 10
